Goal: Information Seeking & Learning: Learn about a topic

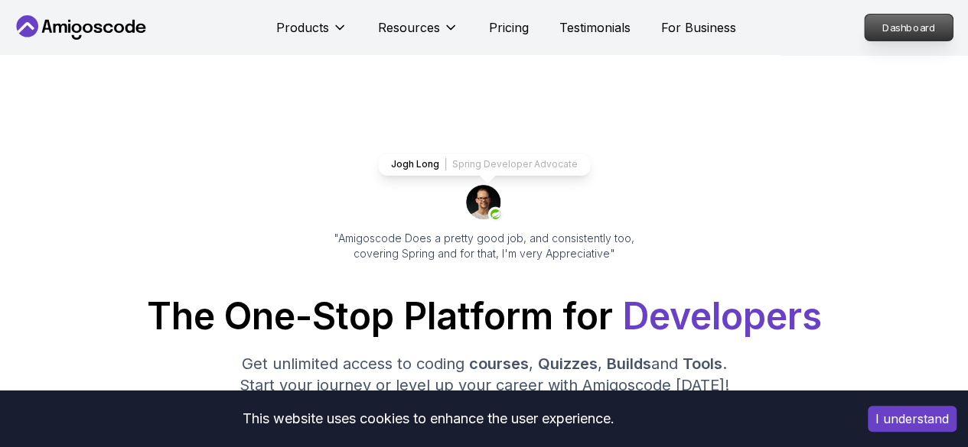
click at [899, 32] on p "Dashboard" at bounding box center [908, 28] width 88 height 26
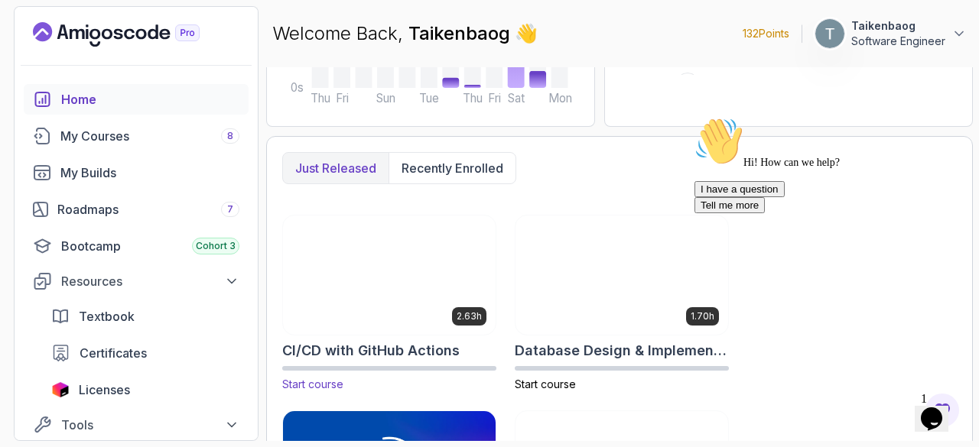
scroll to position [363, 0]
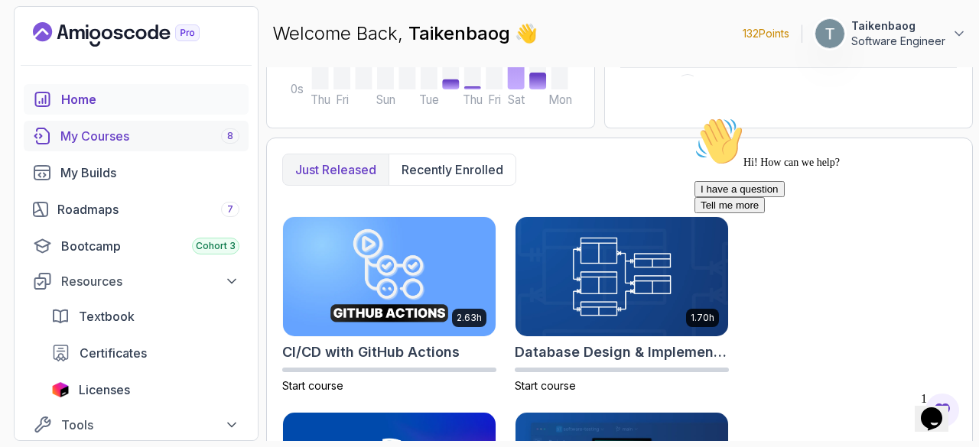
click at [122, 142] on div "My Courses 8" at bounding box center [149, 136] width 179 height 18
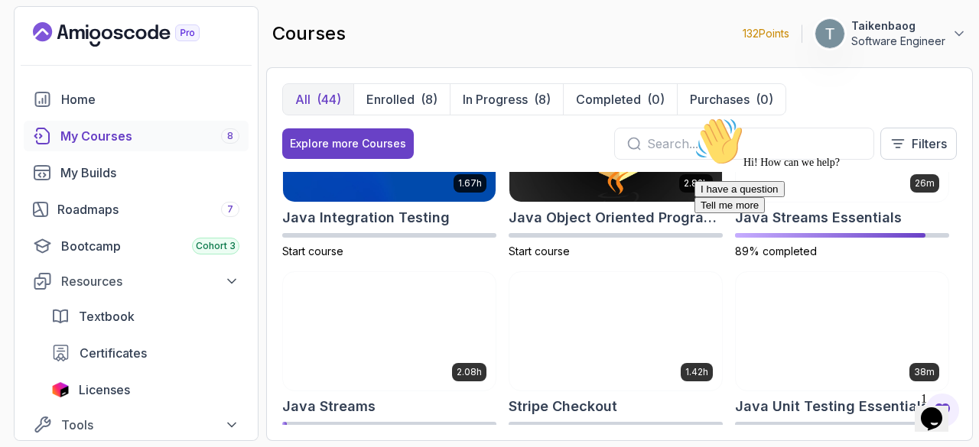
scroll to position [1227, 0]
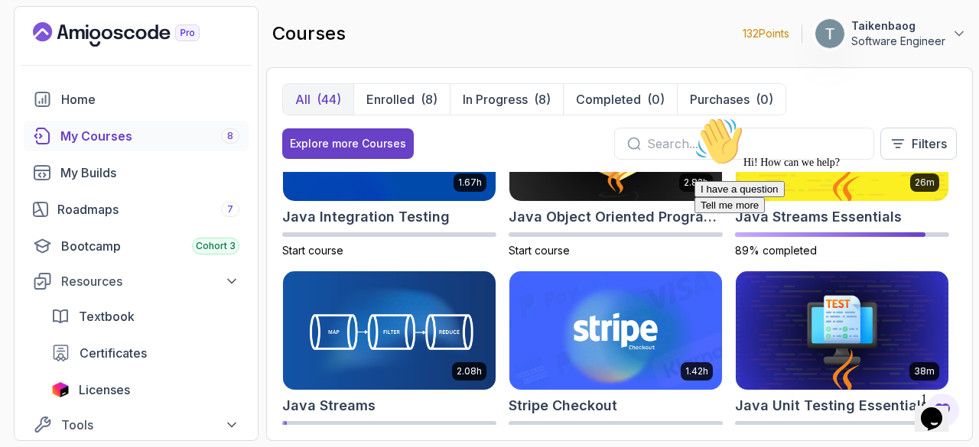
click at [811, 189] on div "Hi! How can we help? I have a question Tell me more" at bounding box center [832, 165] width 275 height 96
click at [864, 196] on div "Hi! How can we help? I have a question Tell me more" at bounding box center [832, 165] width 275 height 96
click at [849, 188] on div "Hi! How can we help? I have a question Tell me more" at bounding box center [832, 165] width 275 height 96
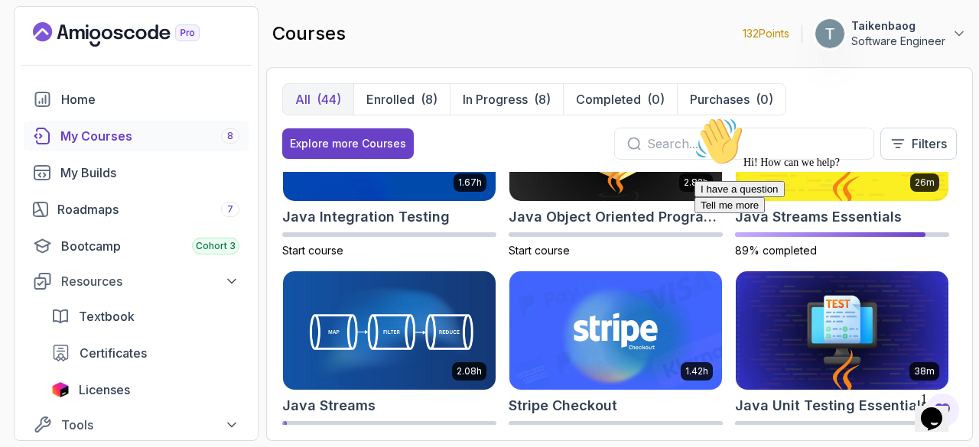
click at [849, 188] on div "Hi! How can we help? I have a question Tell me more" at bounding box center [832, 165] width 275 height 96
click at [869, 183] on div "Hi! How can we help? I have a question Tell me more" at bounding box center [832, 165] width 275 height 96
click at [695, 117] on icon "Chat attention grabber" at bounding box center [695, 117] width 0 height 0
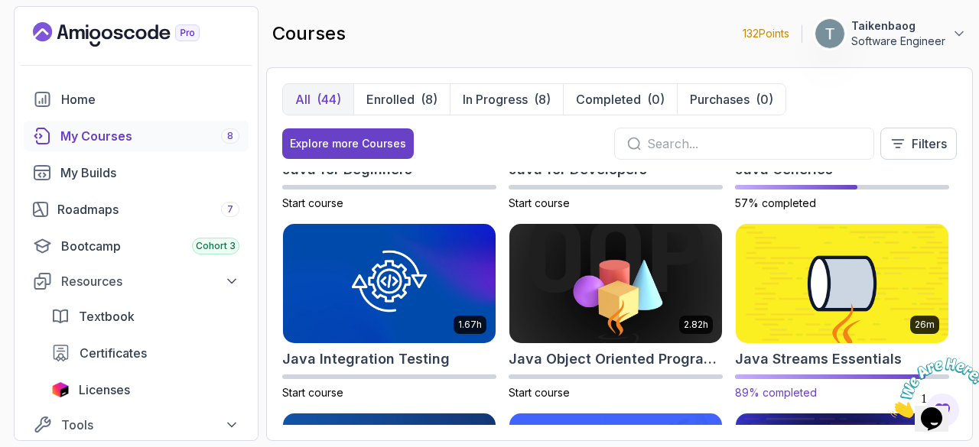
scroll to position [1084, 0]
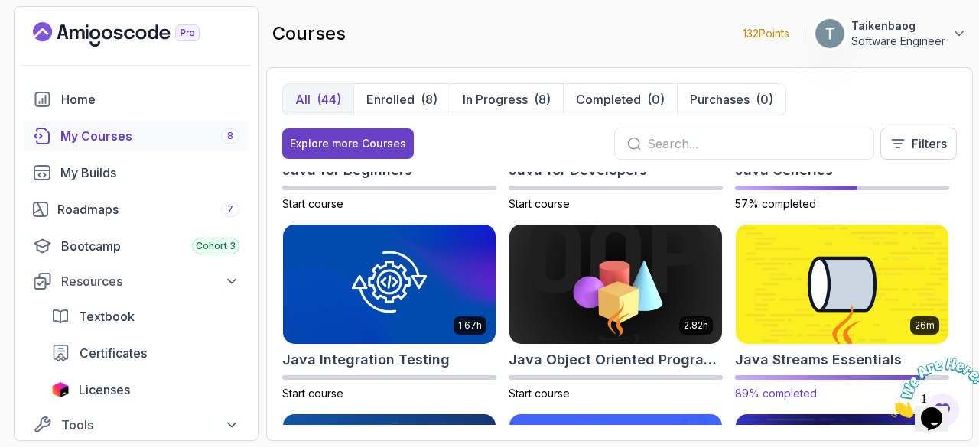
click at [842, 279] on img at bounding box center [841, 284] width 223 height 125
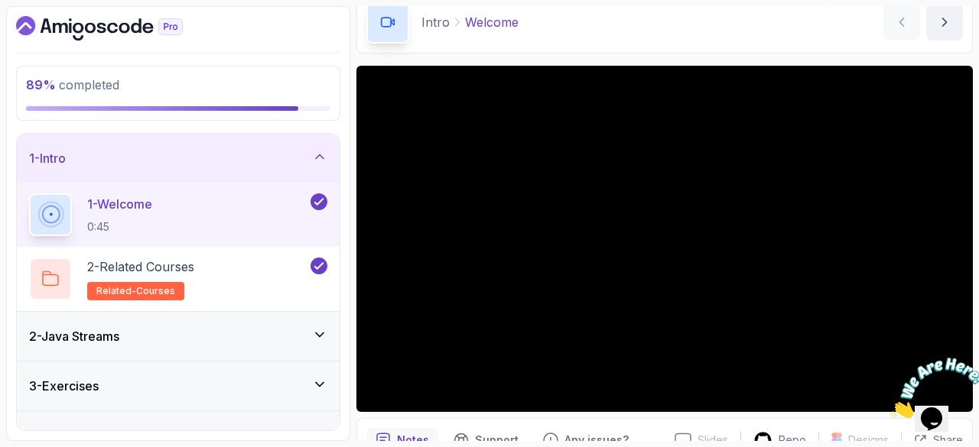
scroll to position [80, 0]
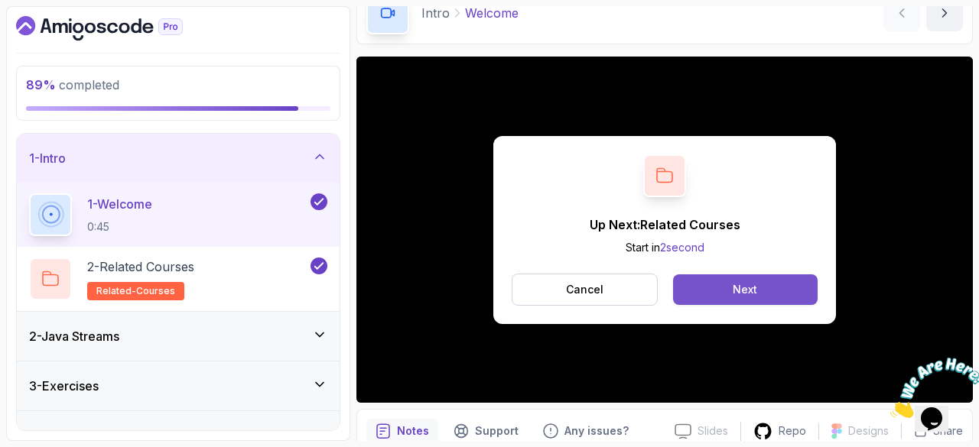
click at [695, 288] on button "Next" at bounding box center [745, 290] width 145 height 31
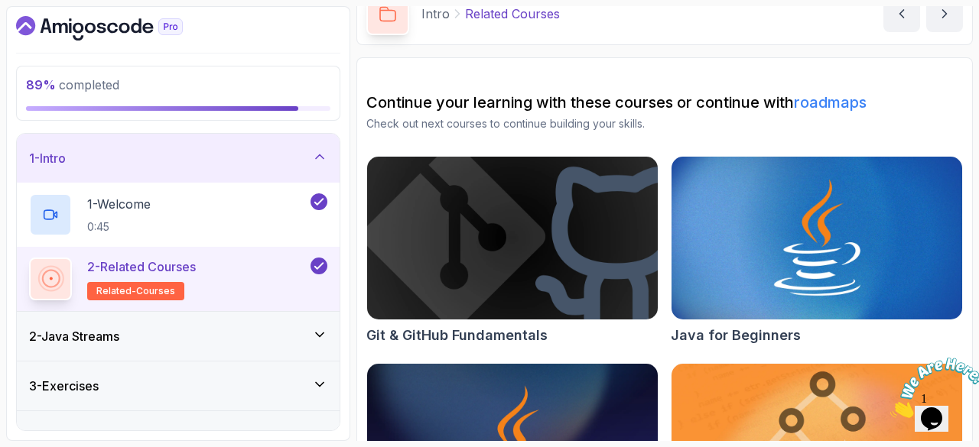
scroll to position [27, 0]
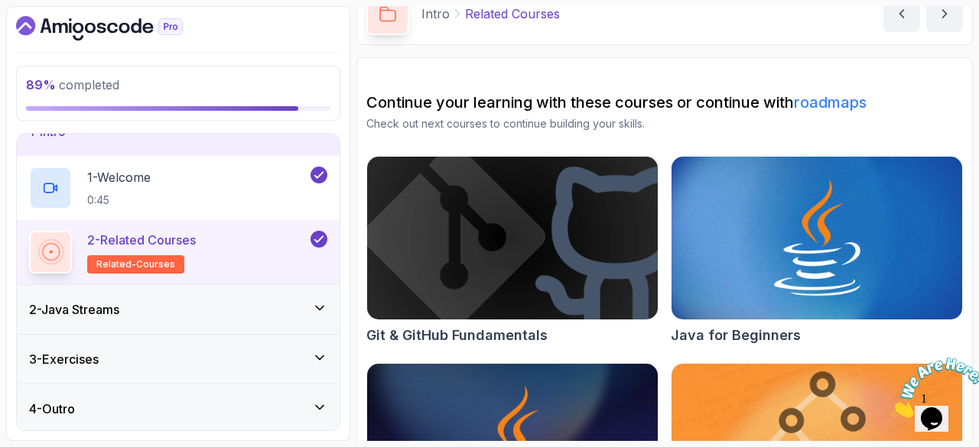
click at [191, 301] on div "2 - Java Streams" at bounding box center [178, 310] width 298 height 18
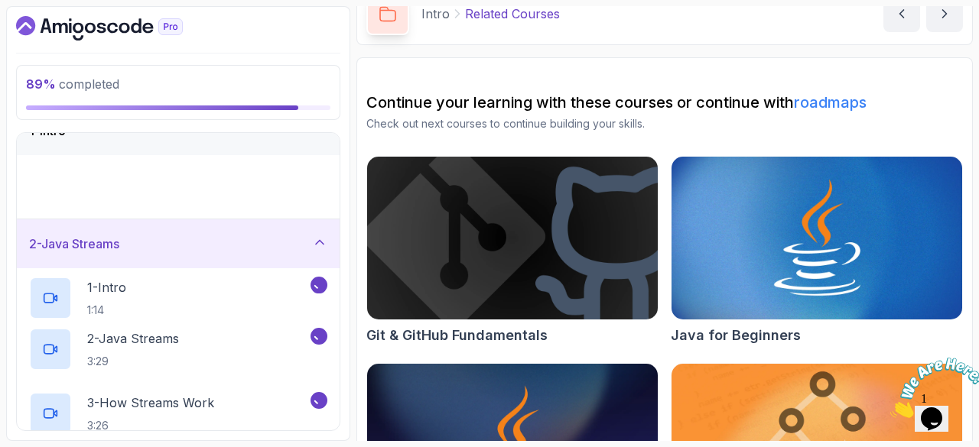
scroll to position [0, 0]
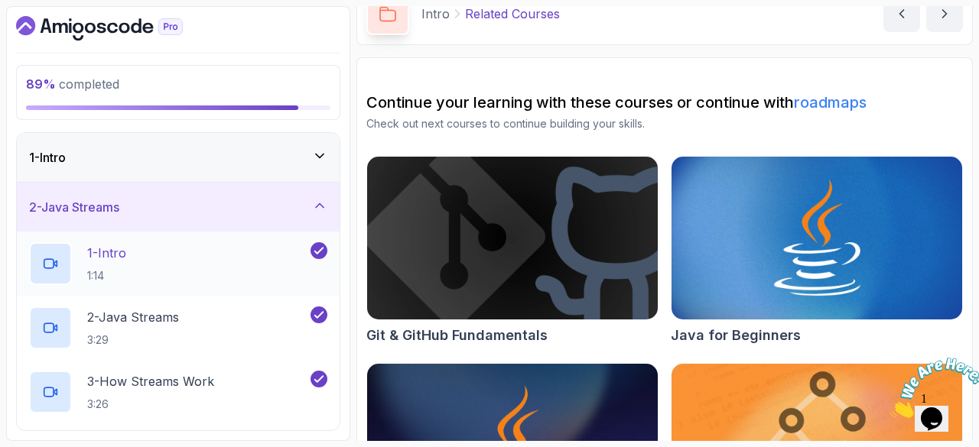
click at [213, 252] on div "1 - Intro 1:14" at bounding box center [168, 263] width 278 height 43
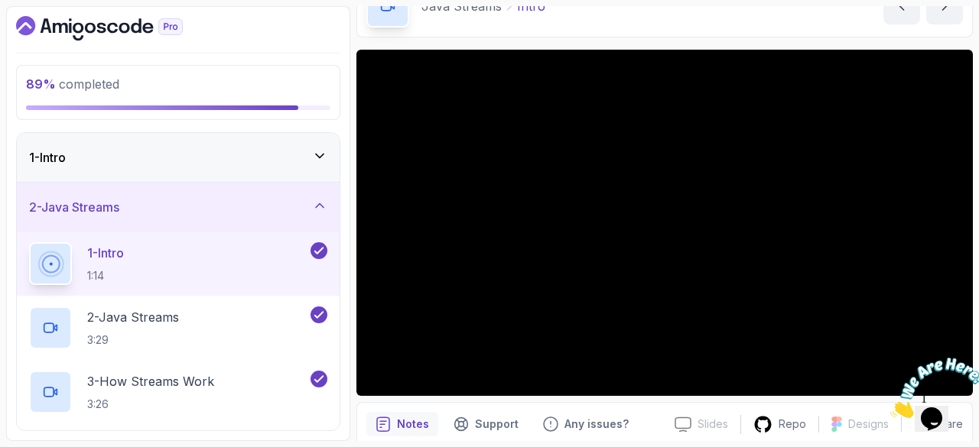
scroll to position [91, 0]
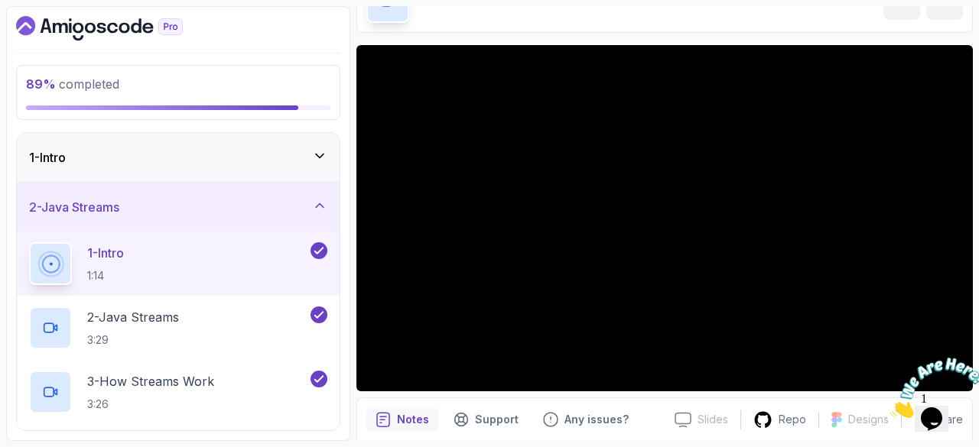
click at [890, 370] on img at bounding box center [937, 388] width 95 height 60
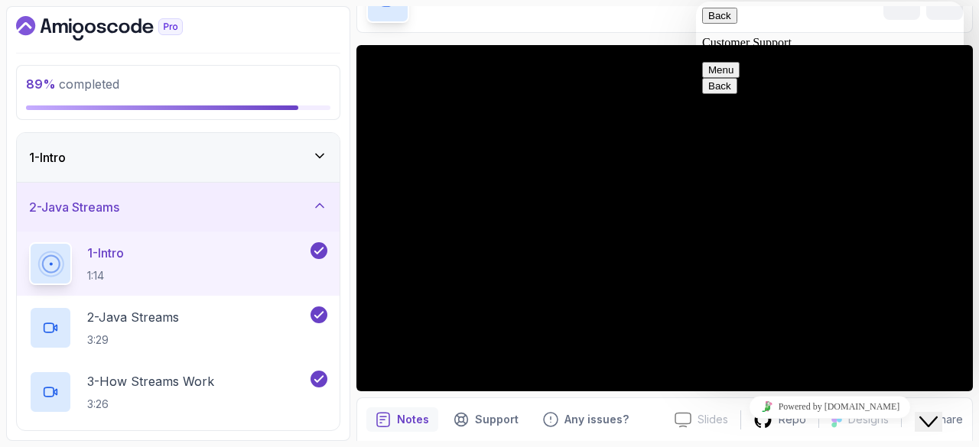
click at [740, 62] on button "Menu" at bounding box center [720, 70] width 37 height 16
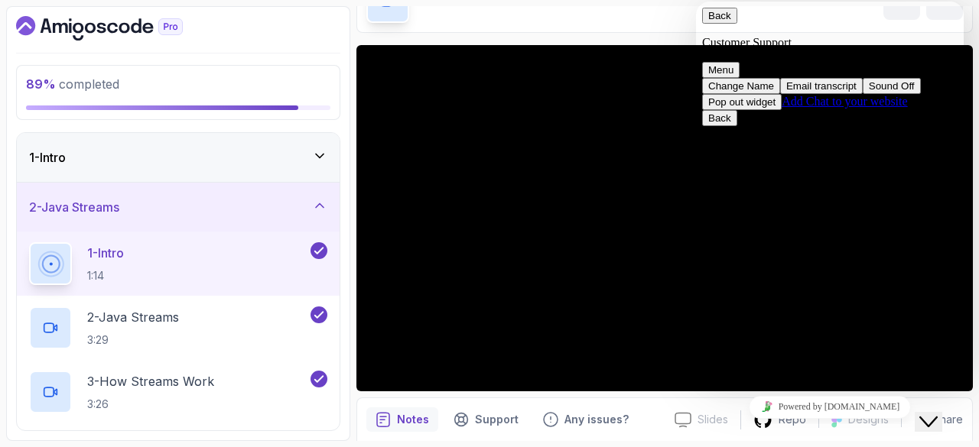
click at [681, 11] on div "Java Streams Intro Intro by [PERSON_NAME]" at bounding box center [664, 1] width 616 height 63
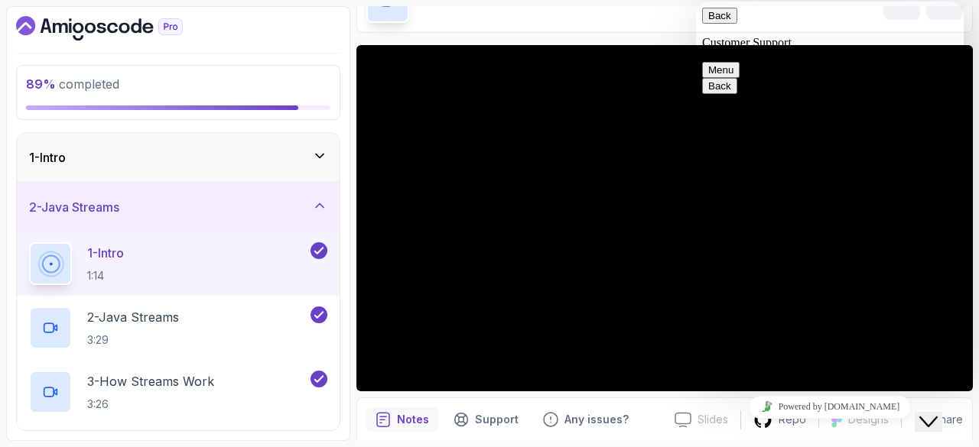
click at [740, 62] on button "Menu" at bounding box center [720, 70] width 37 height 16
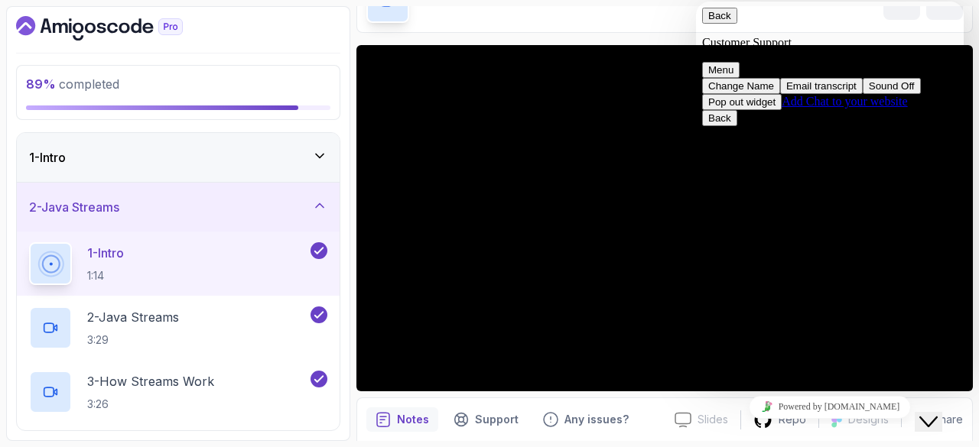
click at [935, 413] on icon "Close Chat This icon closes the chat window." at bounding box center [928, 422] width 18 height 18
